Goal: Task Accomplishment & Management: Manage account settings

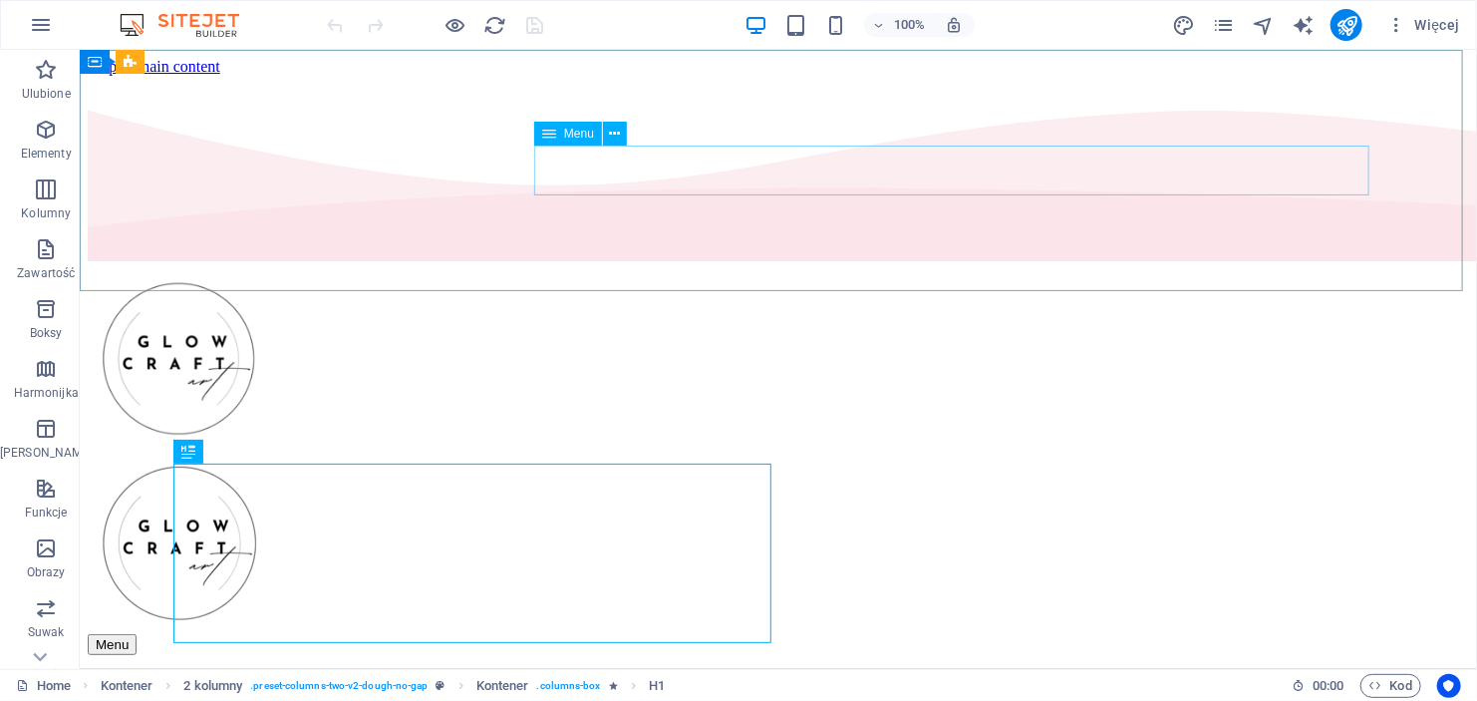
click at [565, 133] on span "Menu" at bounding box center [579, 134] width 30 height 12
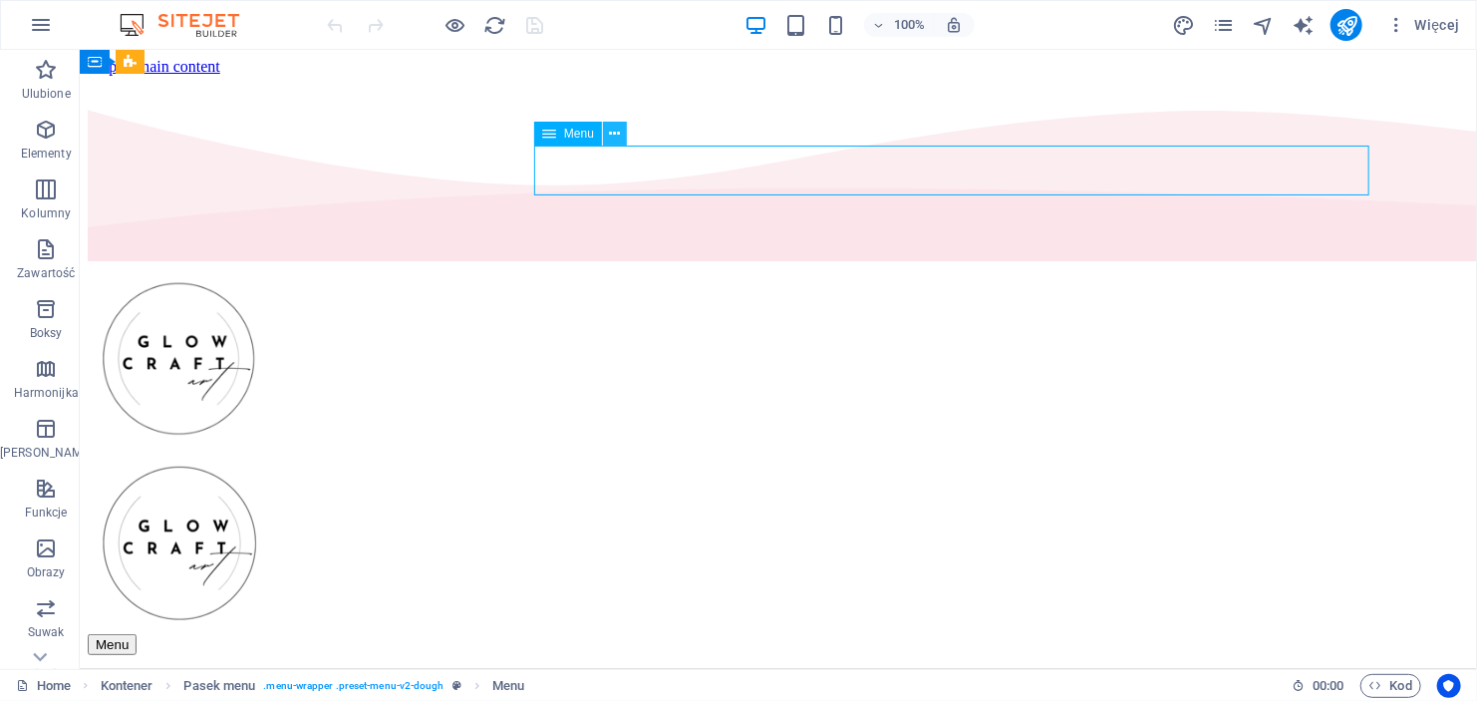
click at [614, 136] on icon at bounding box center [615, 134] width 11 height 21
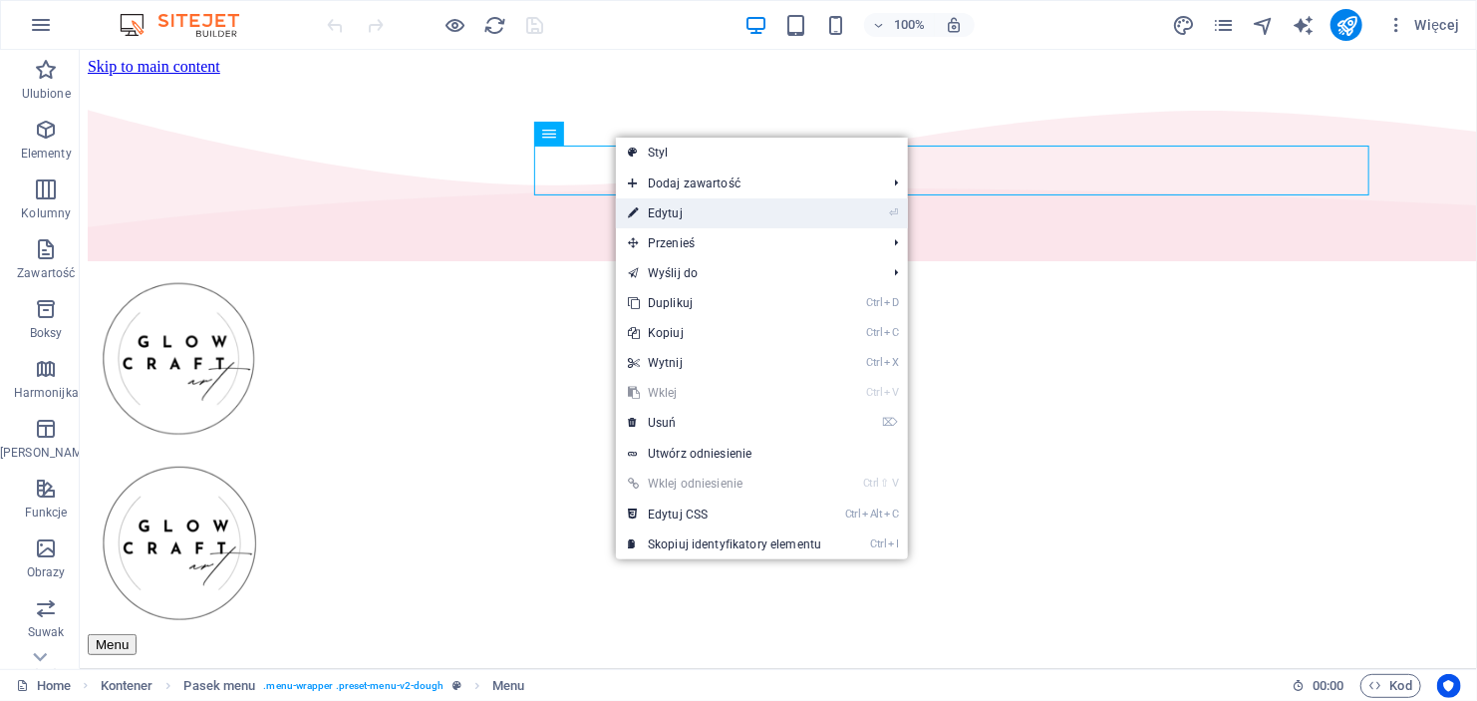
click at [674, 214] on link "⏎ Edytuj" at bounding box center [724, 213] width 217 height 30
select select
select select "1"
select select
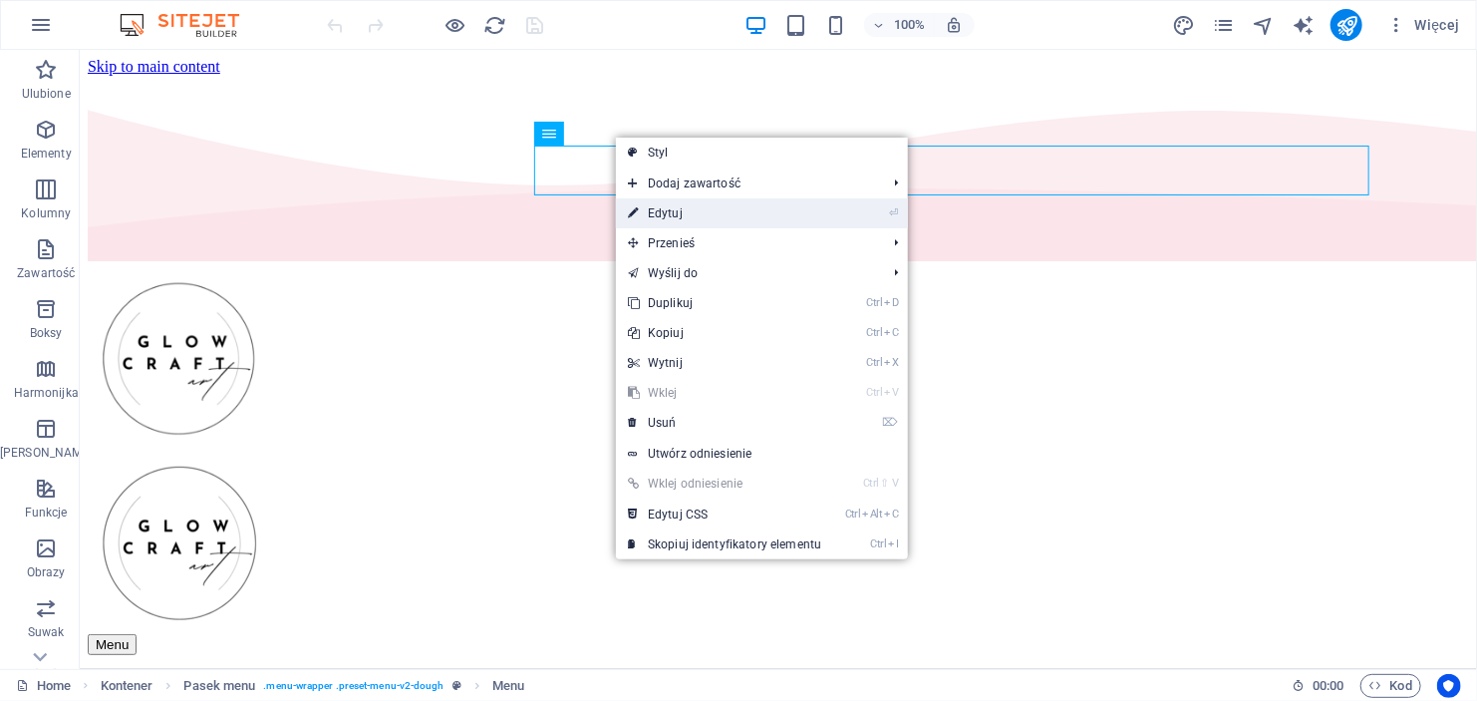
select select
select select "2"
select select
select select "default"
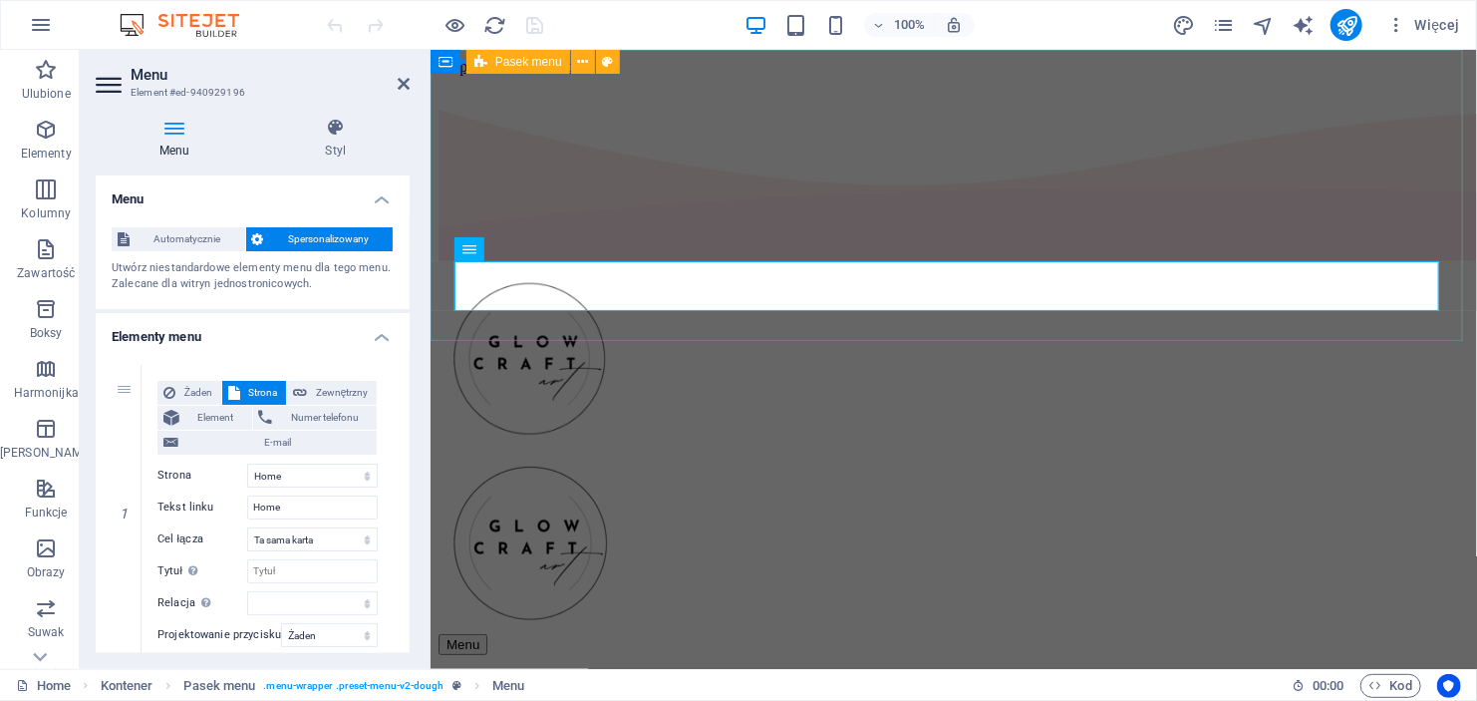
click at [992, 264] on div "Menu Home About Menu Location Catering Contact" at bounding box center [953, 522] width 1031 height 516
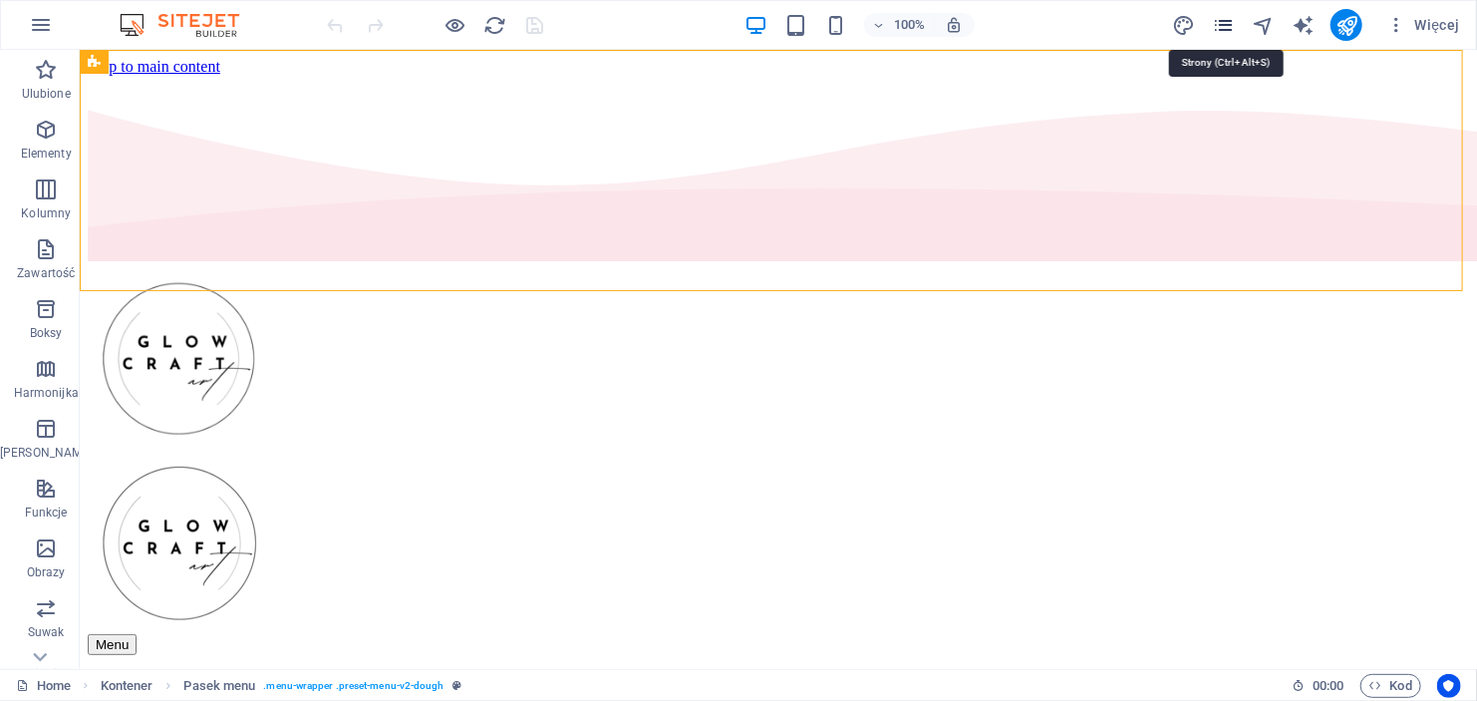
click at [1224, 23] on icon "pages" at bounding box center [1223, 25] width 23 height 23
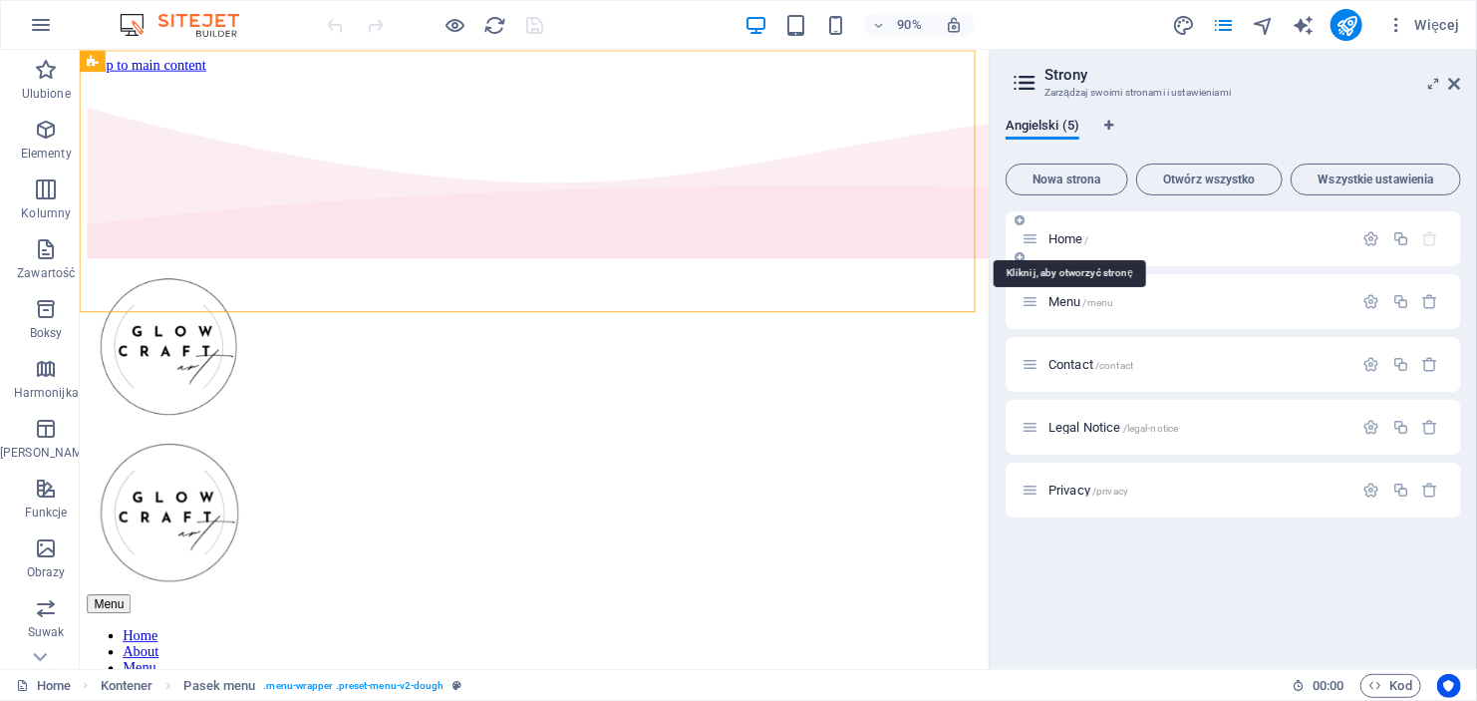
click at [1065, 235] on span "Home /" at bounding box center [1069, 238] width 41 height 15
click at [1376, 365] on icon "button" at bounding box center [1372, 364] width 17 height 17
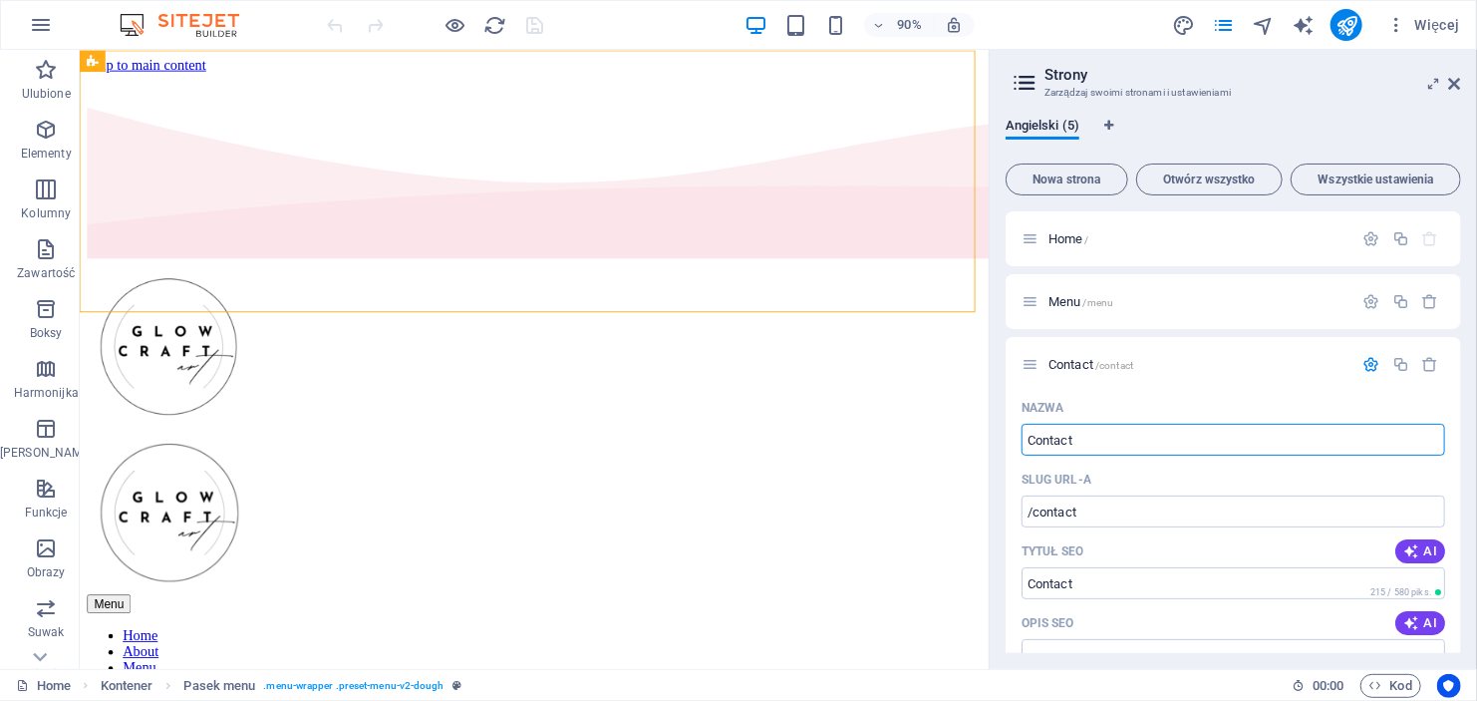
drag, startPoint x: 1213, startPoint y: 484, endPoint x: 989, endPoint y: 493, distance: 224.5
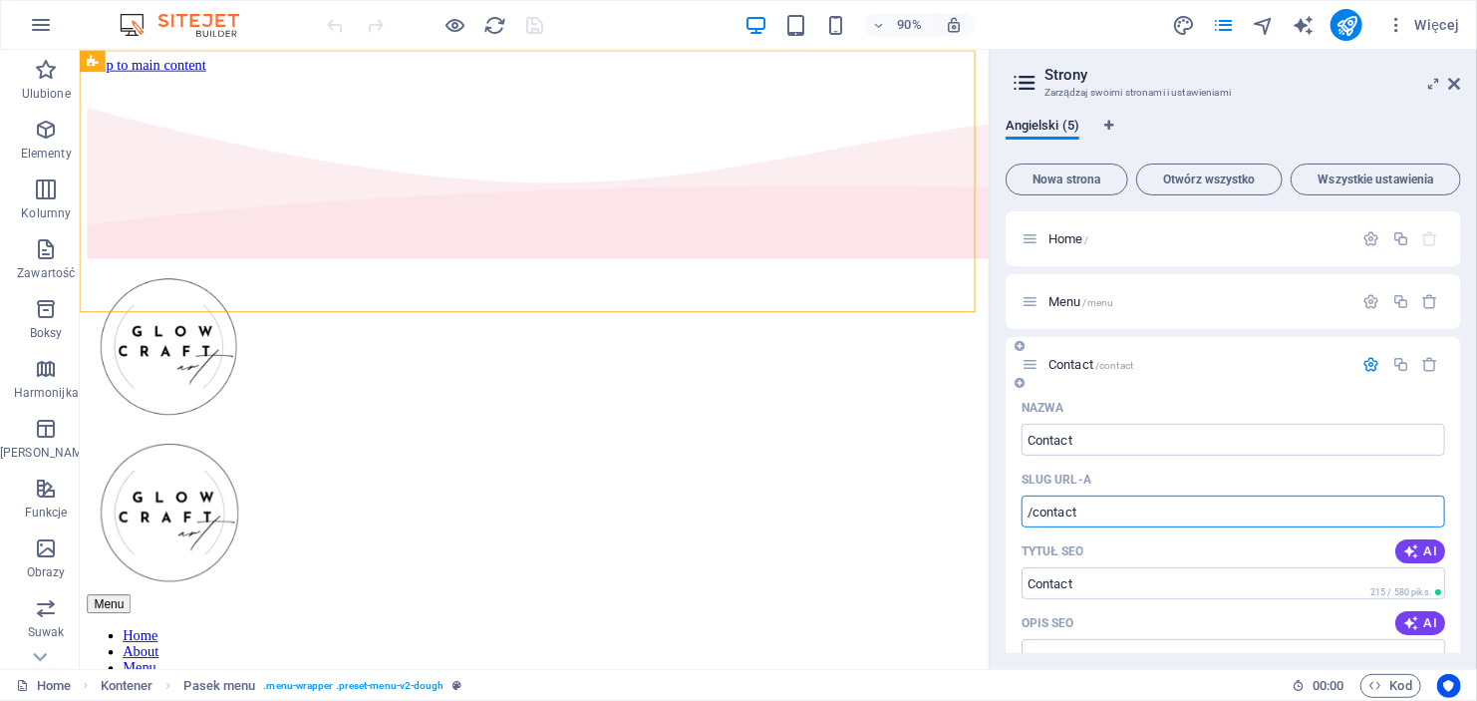
drag, startPoint x: 1109, startPoint y: 513, endPoint x: 1033, endPoint y: 515, distance: 75.8
click at [1033, 515] on input "/contact" at bounding box center [1234, 511] width 424 height 32
type input "/Kontakt"
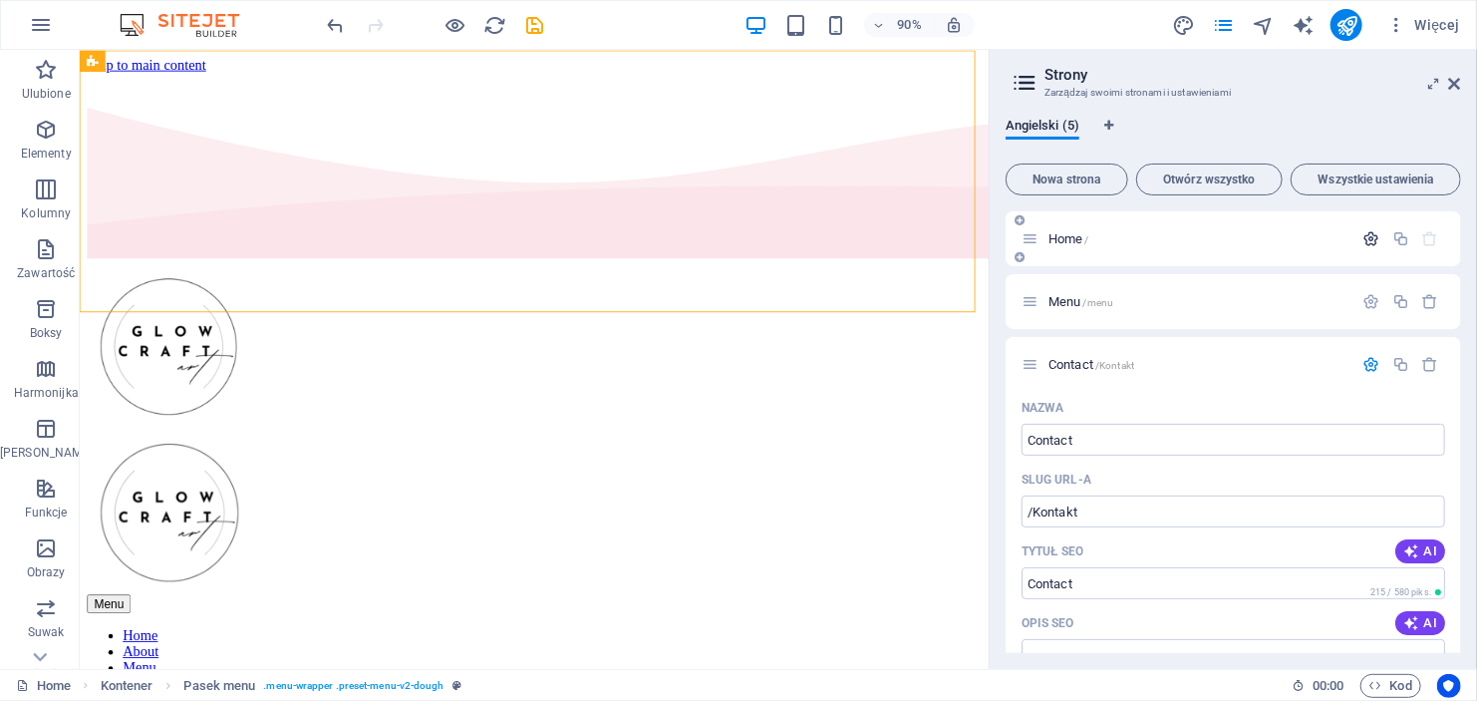
click at [1374, 233] on icon "button" at bounding box center [1372, 238] width 17 height 17
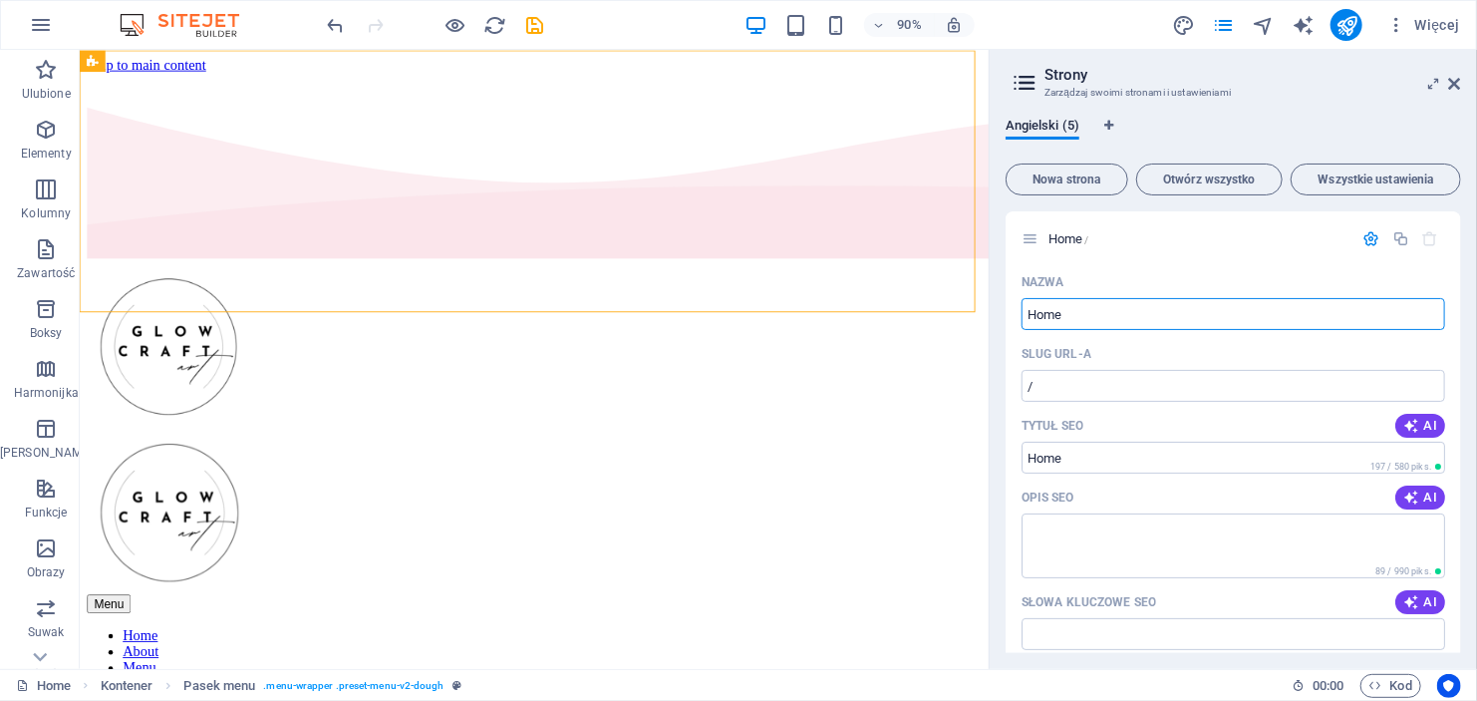
drag, startPoint x: 1101, startPoint y: 365, endPoint x: 1067, endPoint y: 342, distance: 40.9
type input "O Na"
type input "/o"
type input "O Nas"
type input "/o-nas"
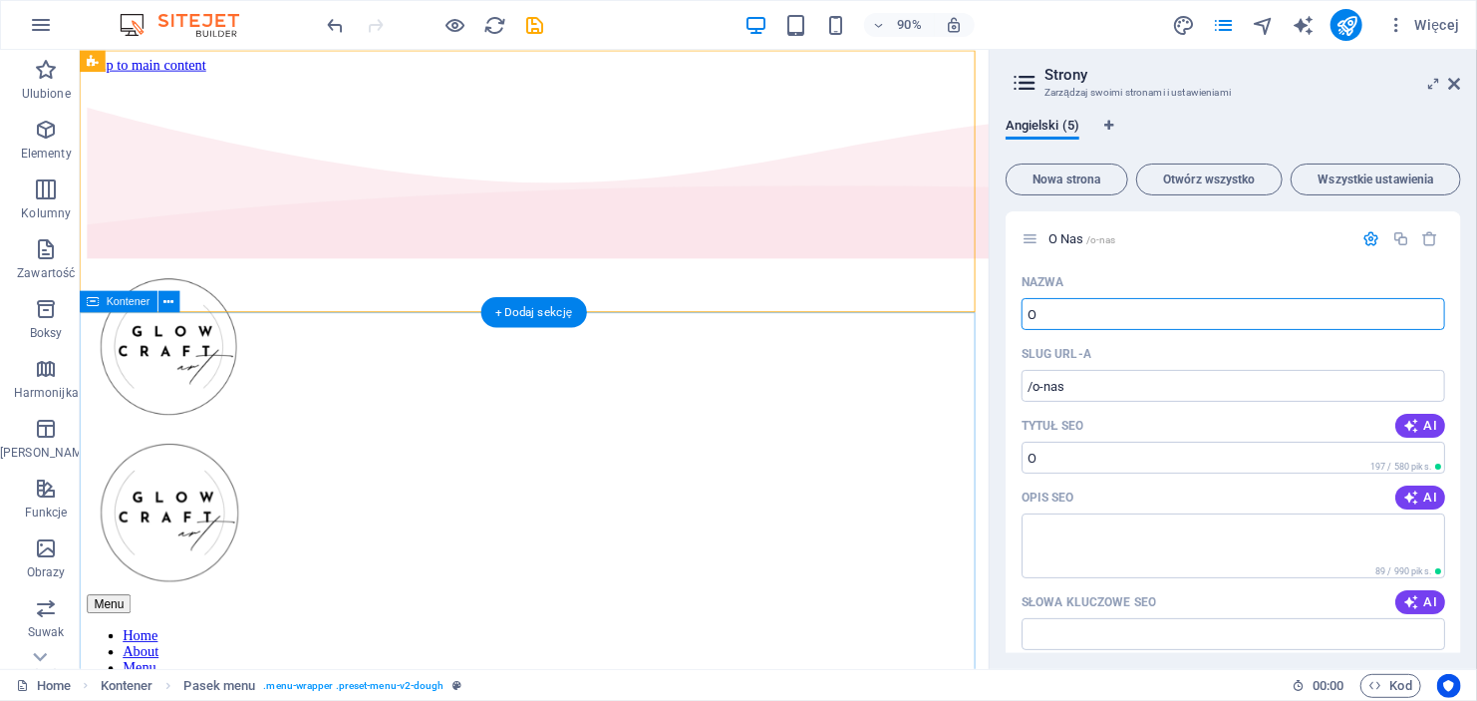
type input "O"
type input "/o"
type input "O mnie i"
type input "/o-mnie"
type input "O mnie i o fi"
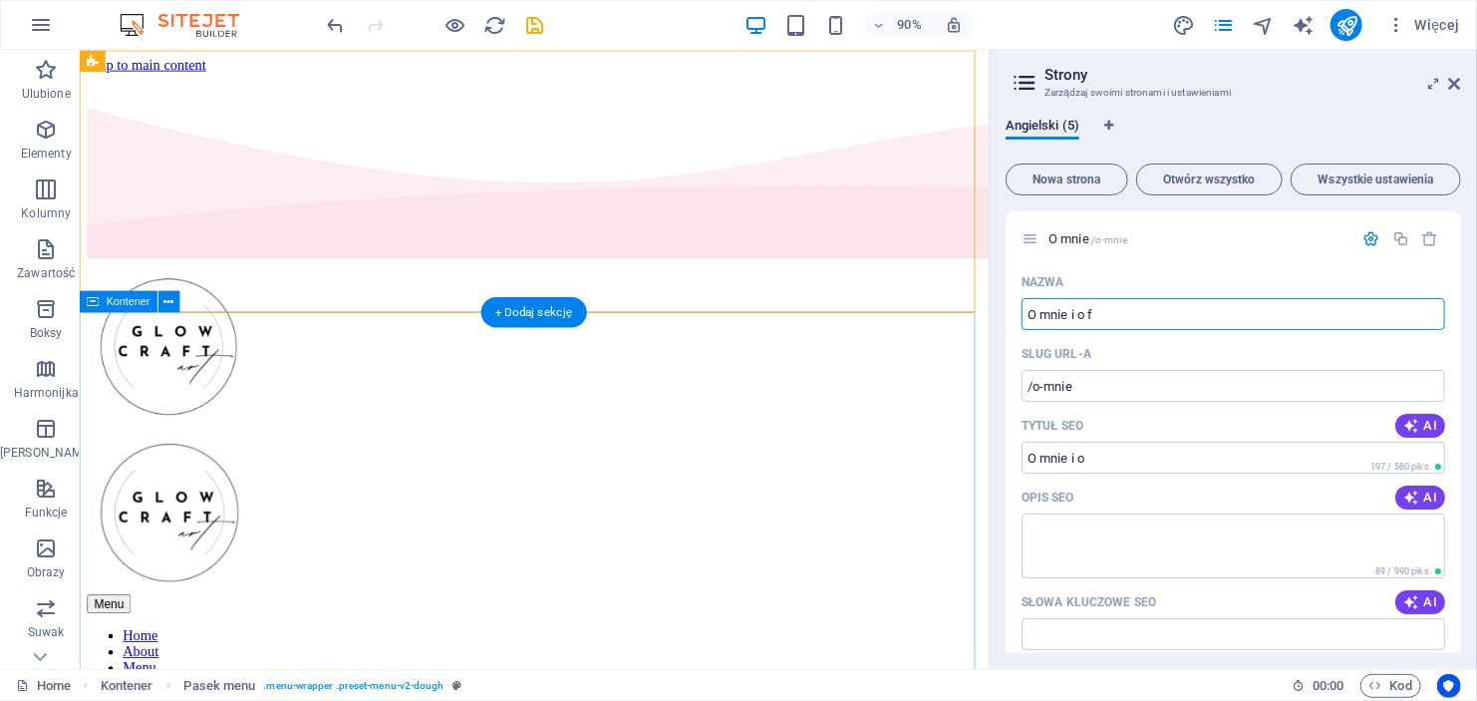
type input "/o-mnie-i-o"
type input "O mnie i o fir"
type input "/o-mnie-i-o-fi"
type input "O mnie i o firmi"
type input "/o-mnie-i-o-fir"
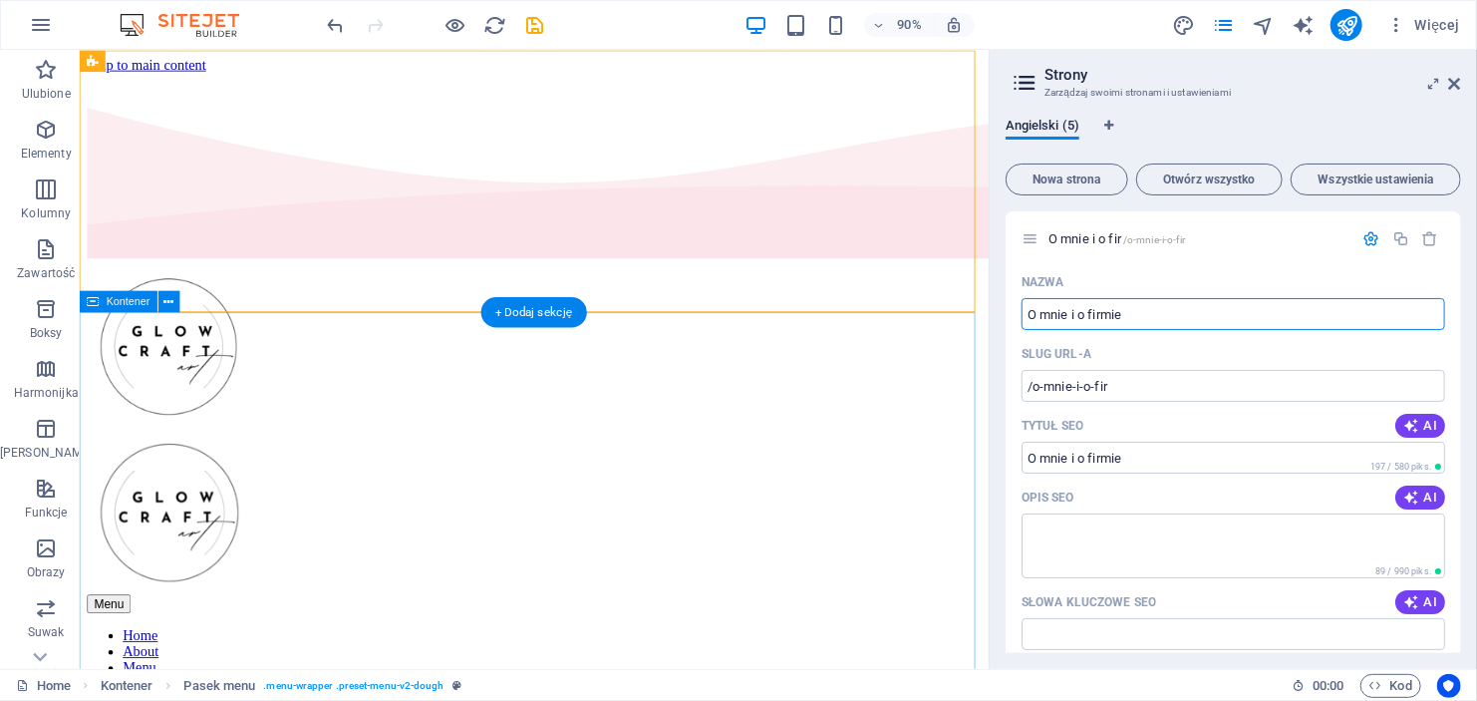
type input "O mnie i o firmie"
type input "/o-mnie-i-o-firmie"
type input "O mnie i o firmie"
click at [1123, 542] on textarea "Opis SEO" at bounding box center [1234, 545] width 424 height 65
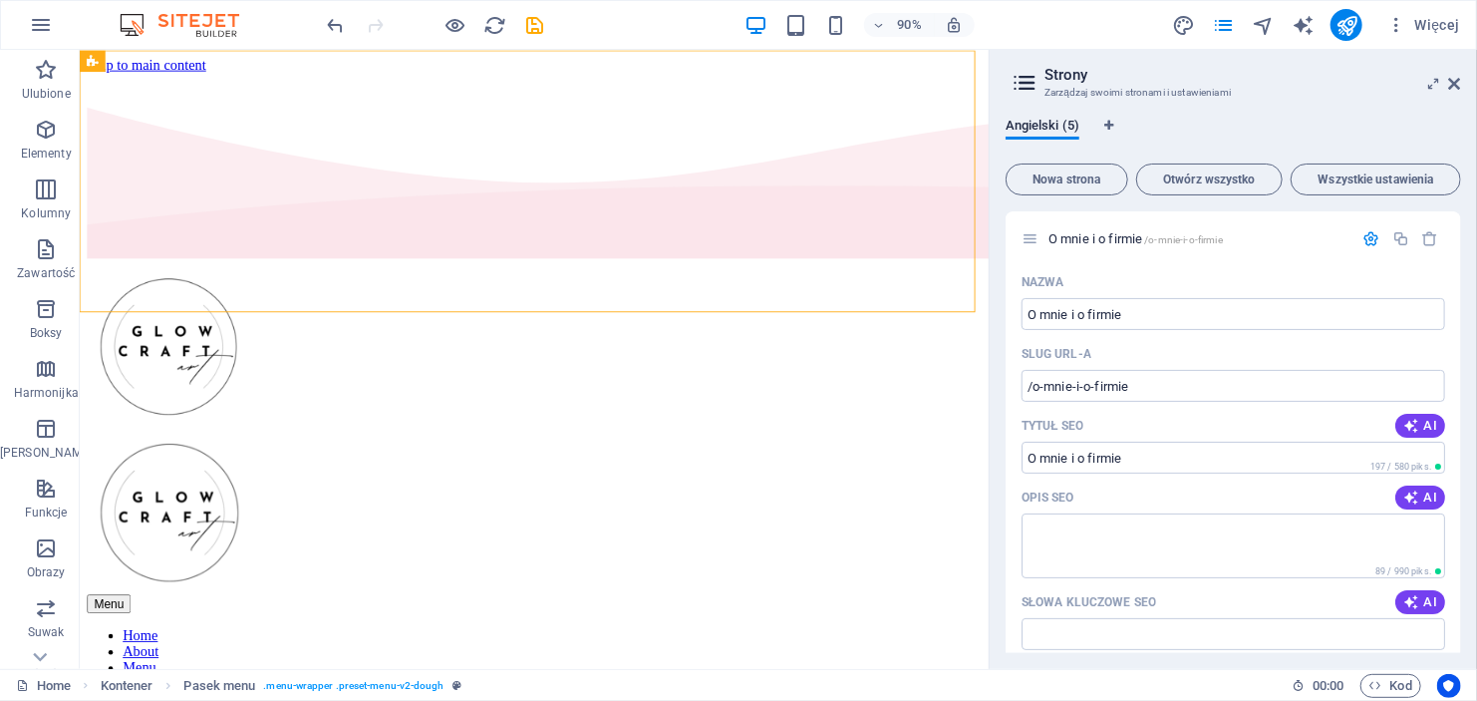
click at [1018, 81] on icon at bounding box center [1025, 83] width 30 height 28
click at [1020, 83] on icon at bounding box center [1025, 83] width 30 height 28
click at [1113, 88] on h3 "Zarządzaj swoimi stronami i ustawieniami" at bounding box center [1233, 93] width 377 height 18
click at [1056, 125] on span "Angielski (5)" at bounding box center [1043, 128] width 74 height 28
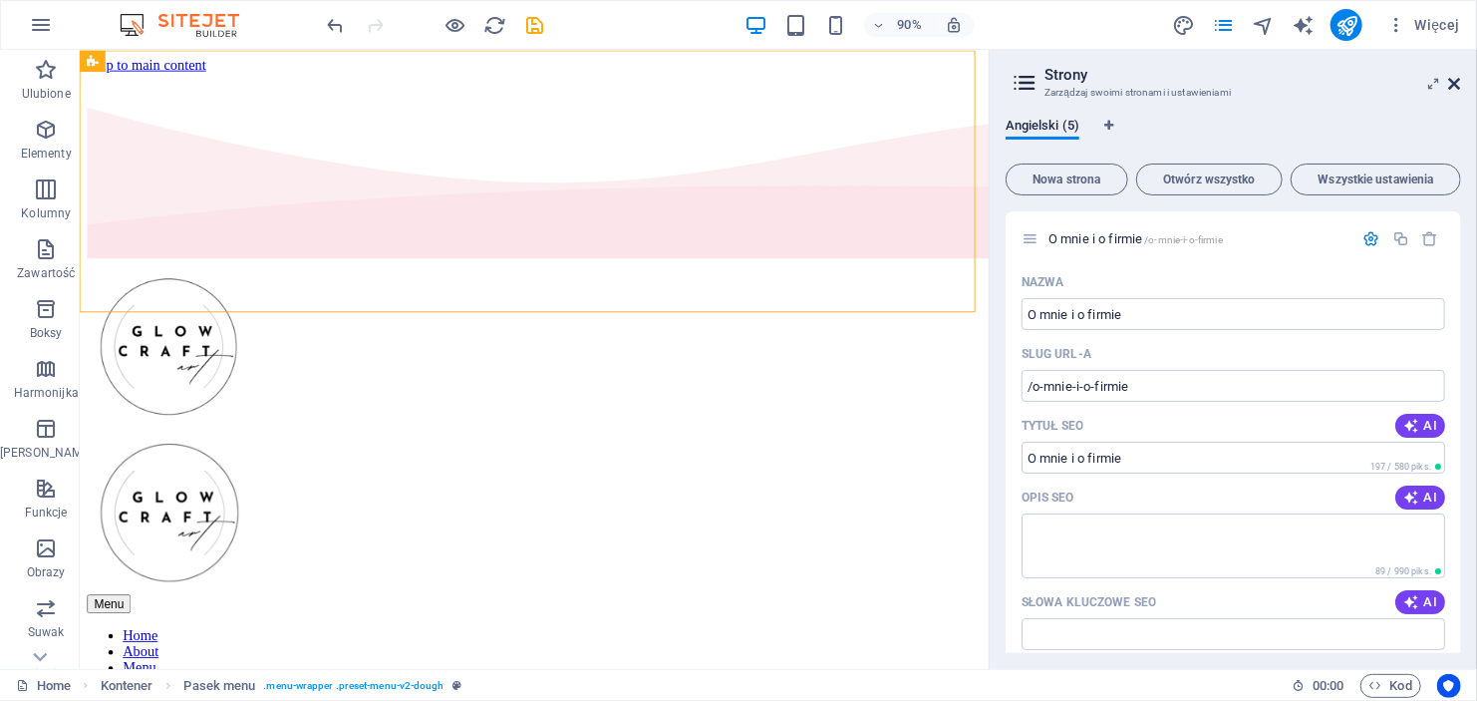
click at [1450, 82] on icon at bounding box center [1455, 84] width 12 height 16
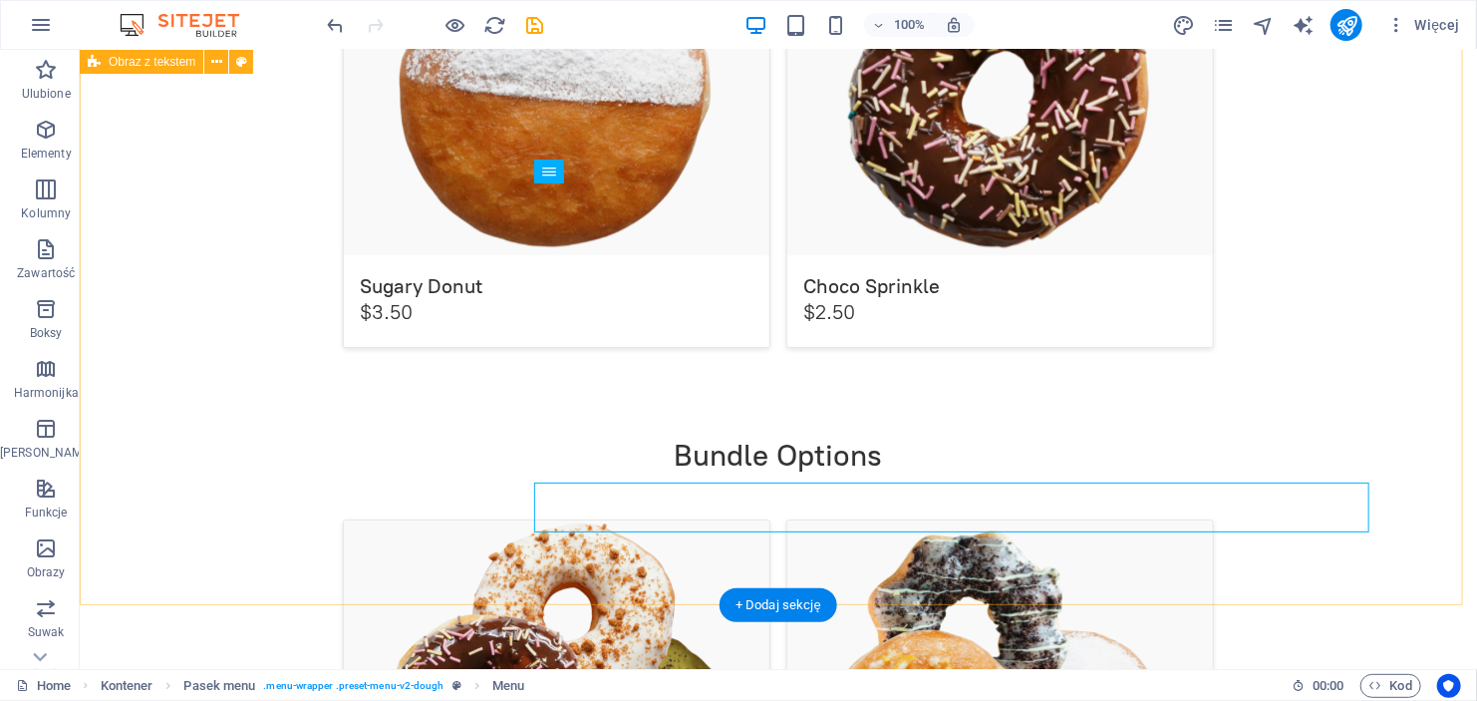
scroll to position [2791, 0]
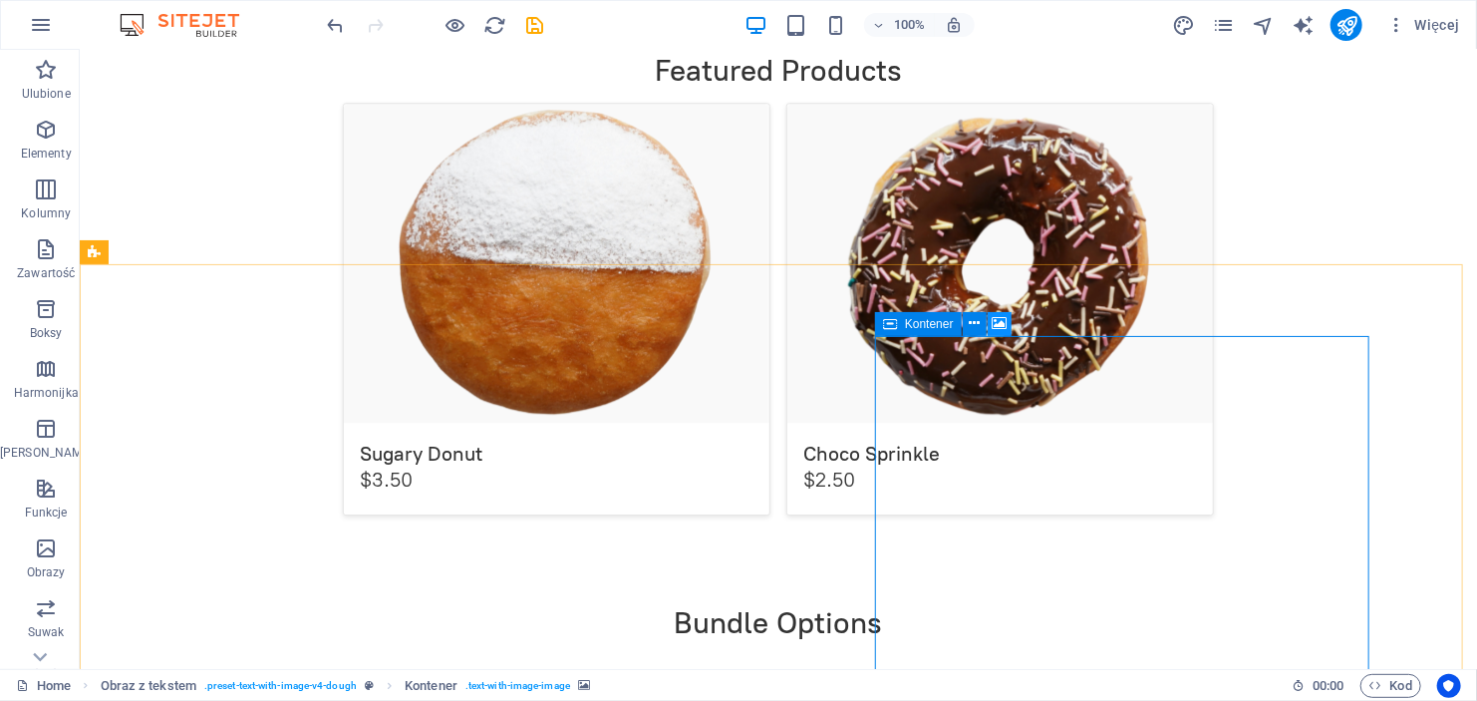
click at [994, 323] on icon at bounding box center [1000, 323] width 15 height 21
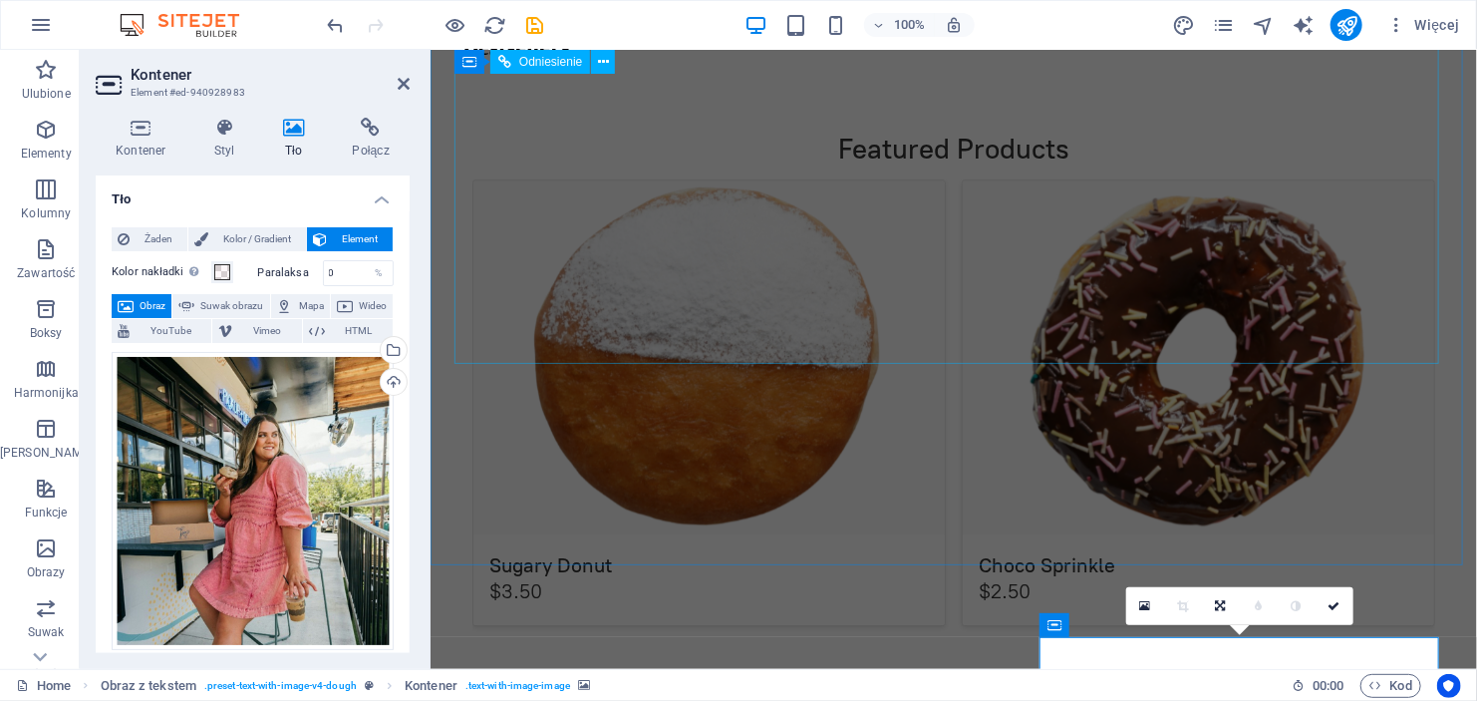
scroll to position [2810, 0]
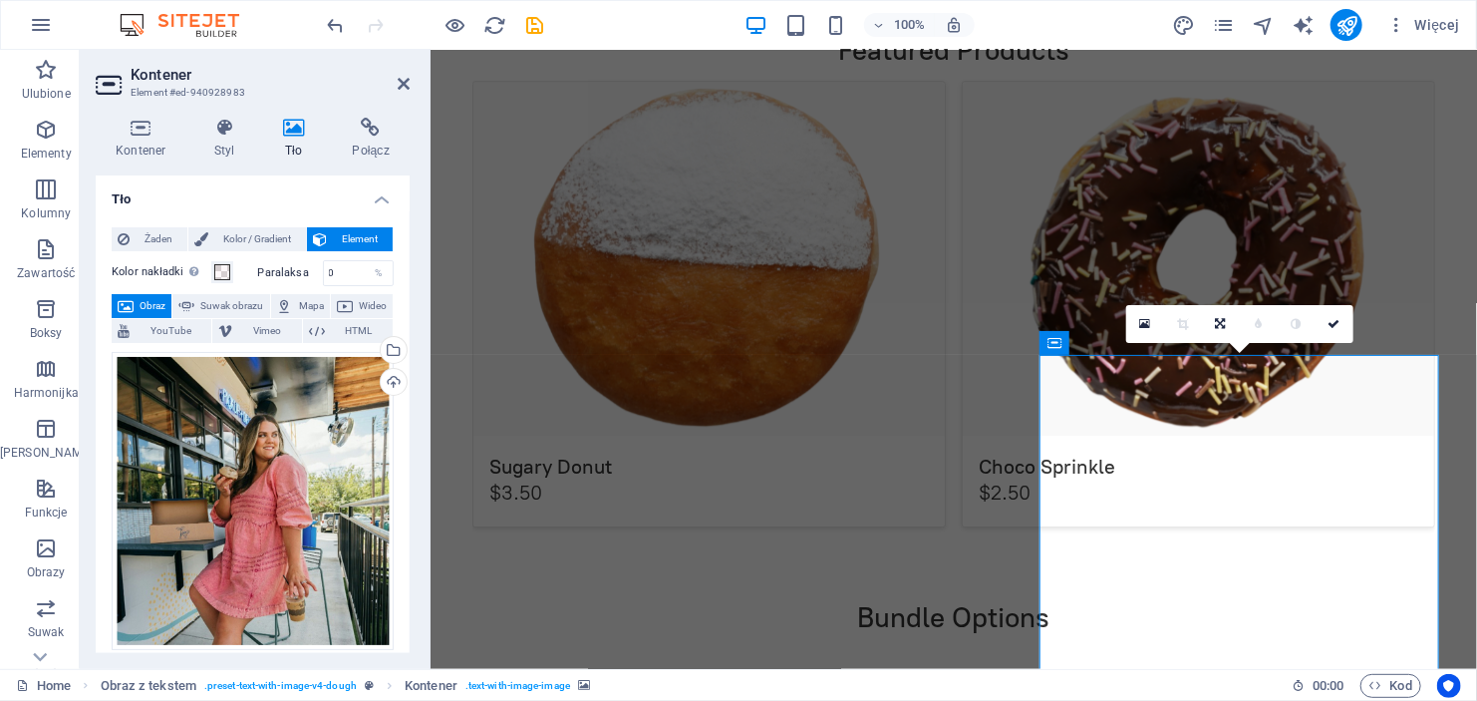
click at [154, 304] on span "Obraz" at bounding box center [153, 306] width 26 height 24
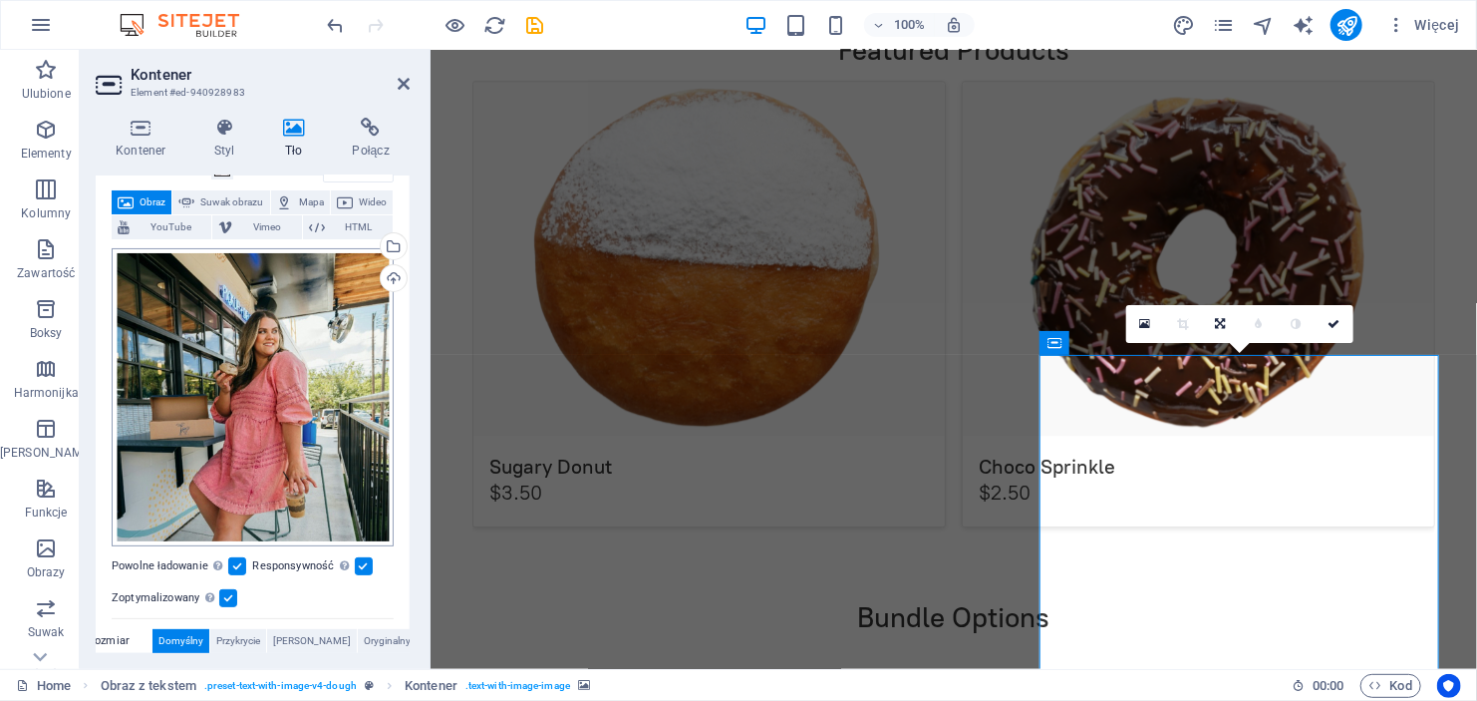
scroll to position [92, 0]
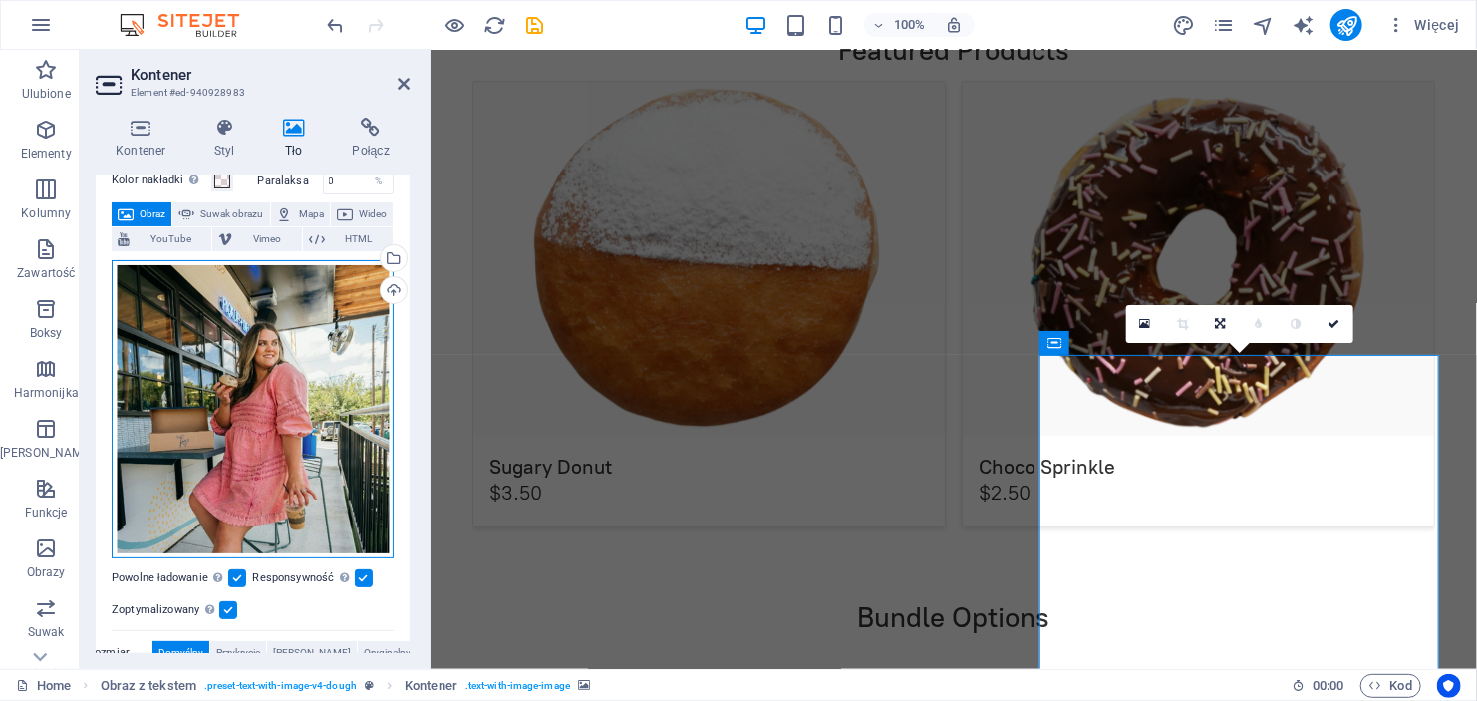
click at [282, 315] on div "Przeciągnij pliki tutaj, kliknij, aby wybrać pliki lub wybierz pliki z Plików l…" at bounding box center [253, 409] width 282 height 298
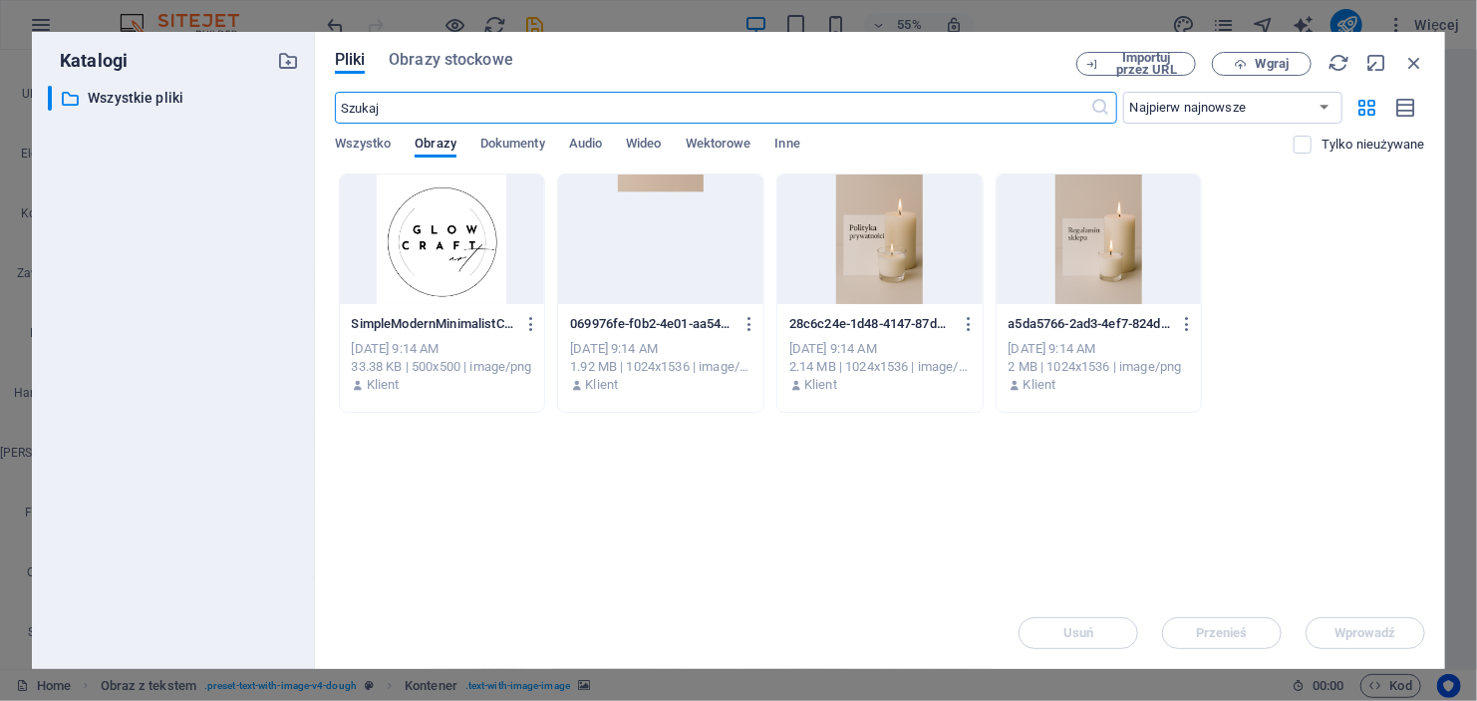
scroll to position [3113, 0]
click at [450, 225] on div at bounding box center [442, 239] width 205 height 130
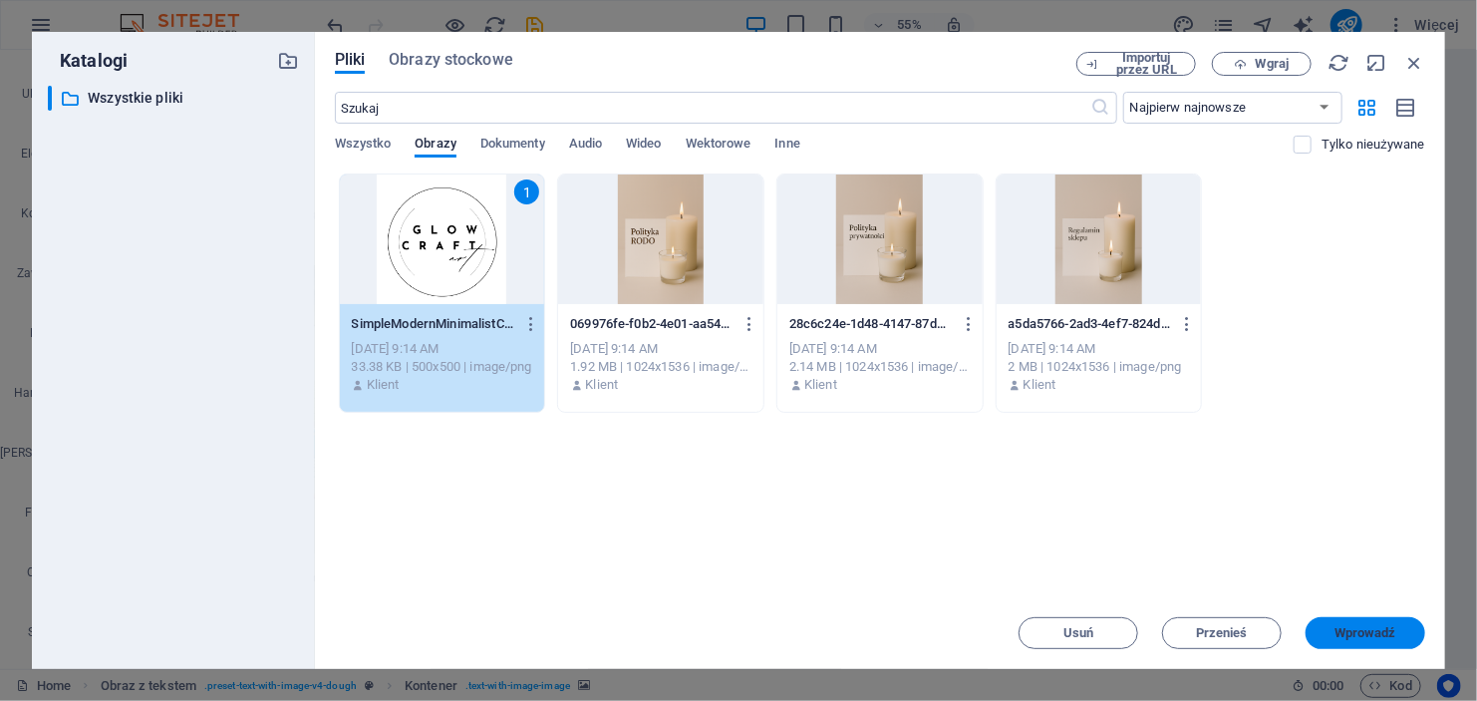
drag, startPoint x: 1378, startPoint y: 630, endPoint x: 946, endPoint y: 571, distance: 435.6
click at [1378, 630] on span "Wprowadź" at bounding box center [1366, 633] width 62 height 12
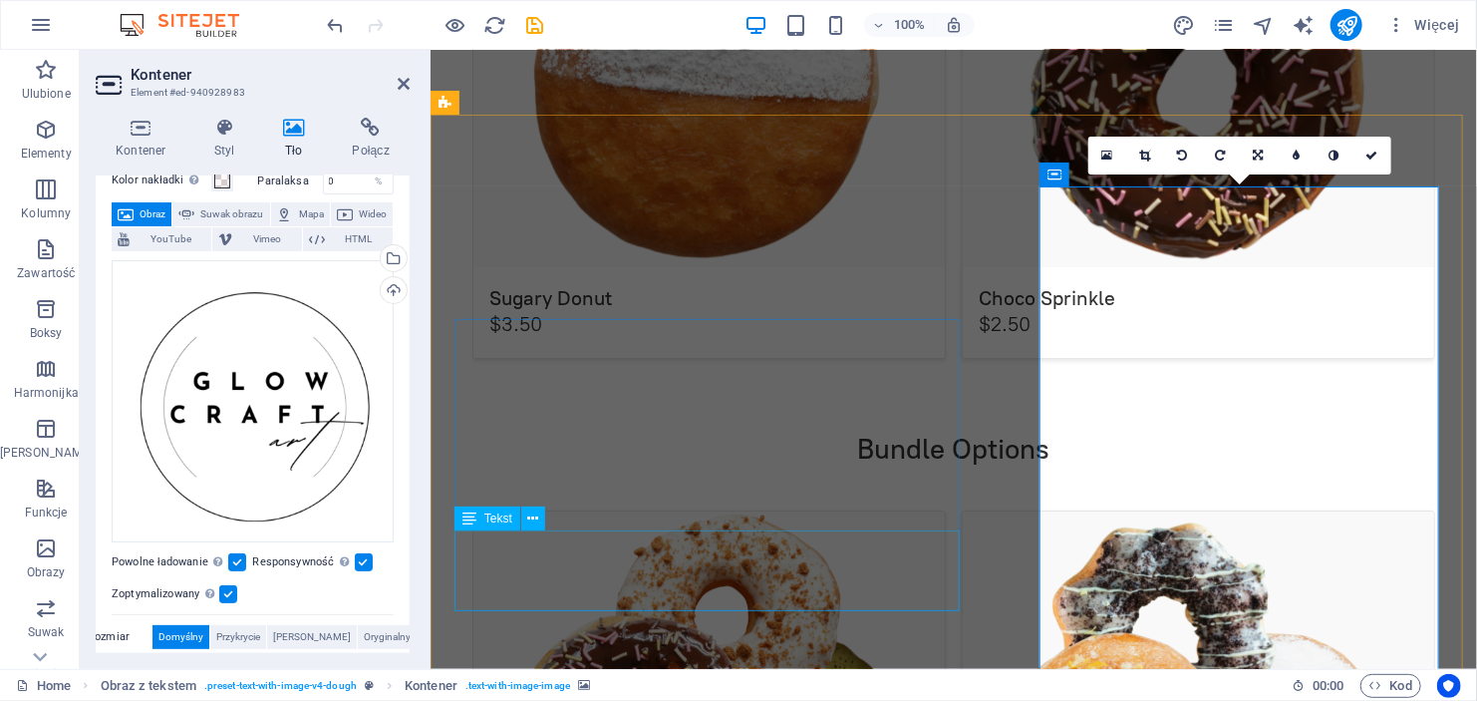
scroll to position [3010, 0]
